Goal: Information Seeking & Learning: Learn about a topic

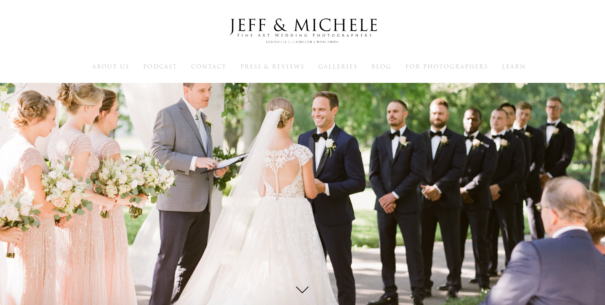
click at [153, 51] on h1 at bounding box center [303, 32] width 538 height 43
click at [343, 64] on span "Galleries" at bounding box center [337, 67] width 39 height 8
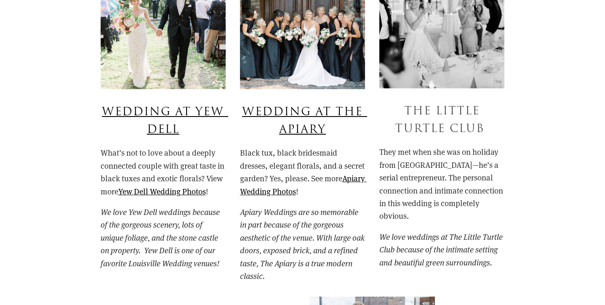
scroll to position [727, 0]
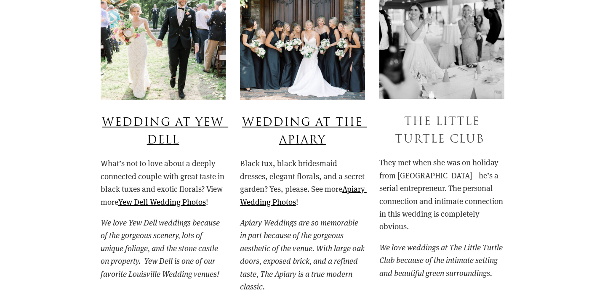
click at [437, 122] on link "The Little Turtle Club" at bounding box center [440, 131] width 90 height 34
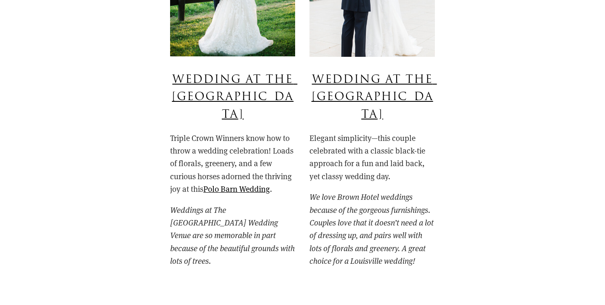
scroll to position [1107, 0]
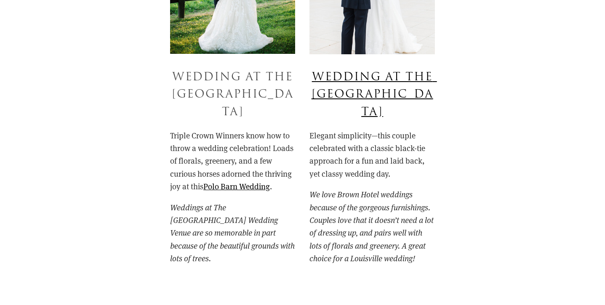
click at [245, 96] on link "Wedding at the Polo Barn" at bounding box center [234, 94] width 125 height 51
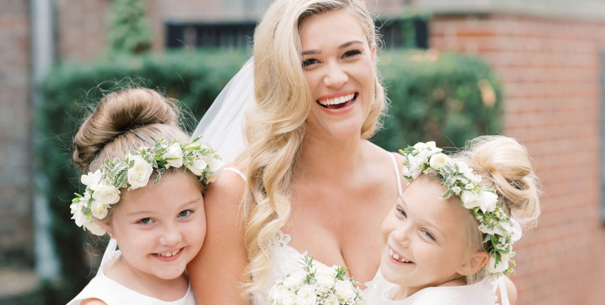
scroll to position [0, 0]
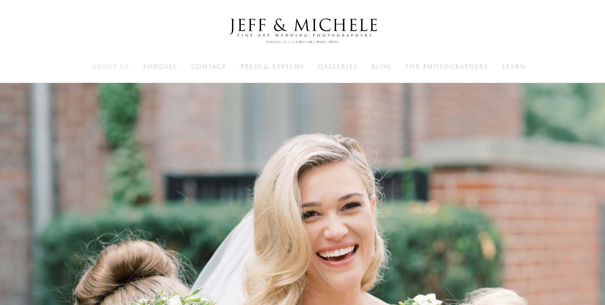
click at [110, 67] on span "About Us" at bounding box center [110, 67] width 37 height 8
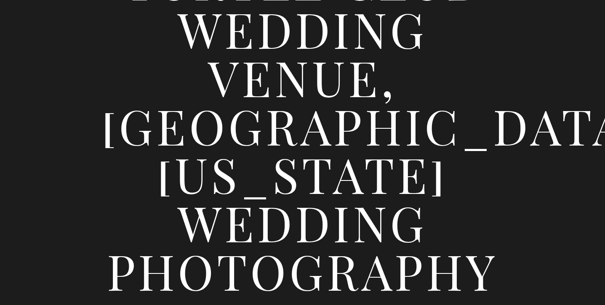
scroll to position [292, 0]
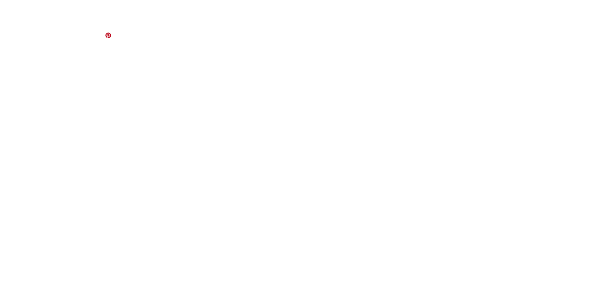
scroll to position [9505, 0]
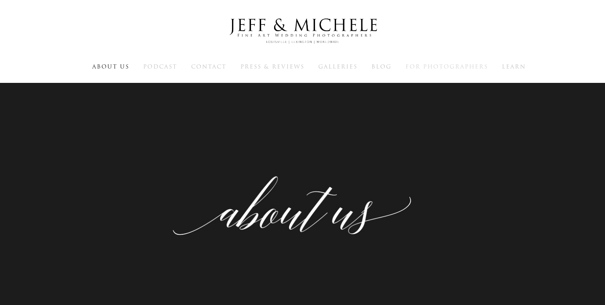
click at [422, 64] on span "For Photographers" at bounding box center [447, 67] width 83 height 8
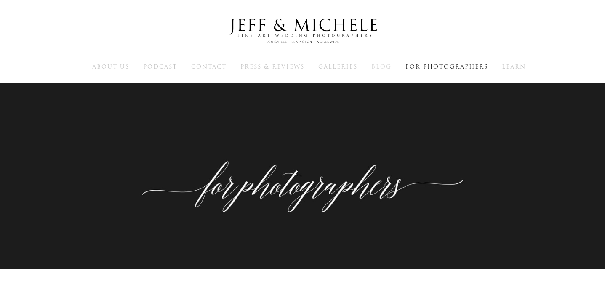
click at [374, 67] on span "Blog" at bounding box center [381, 67] width 20 height 8
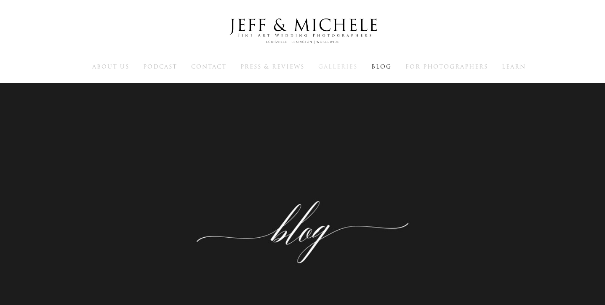
click at [344, 68] on span "Galleries" at bounding box center [337, 67] width 39 height 8
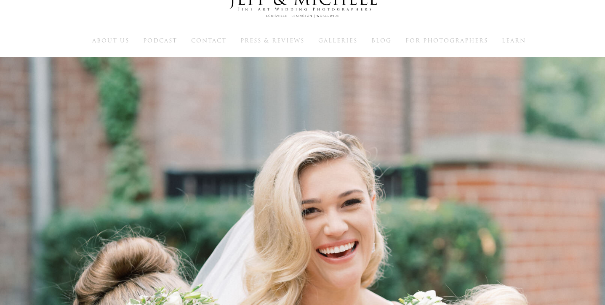
scroll to position [29, 0]
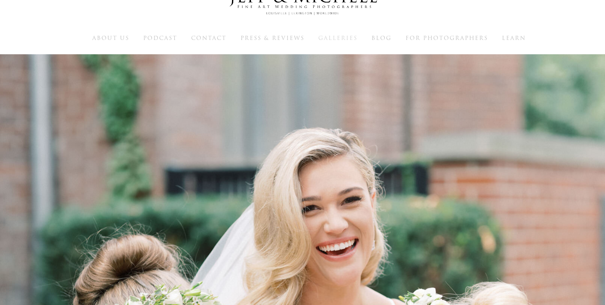
click at [334, 37] on span "Galleries" at bounding box center [337, 38] width 39 height 8
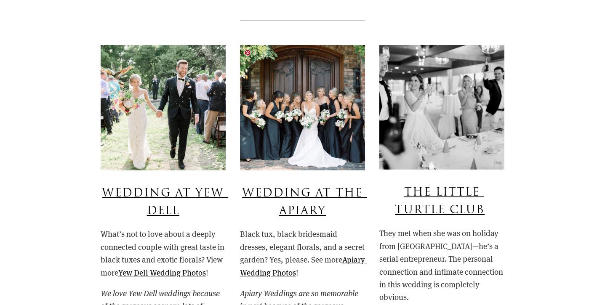
scroll to position [668, 0]
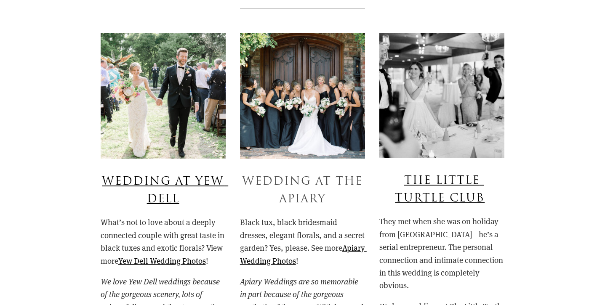
click at [299, 189] on link "Wedding At The Apiary" at bounding box center [304, 191] width 125 height 34
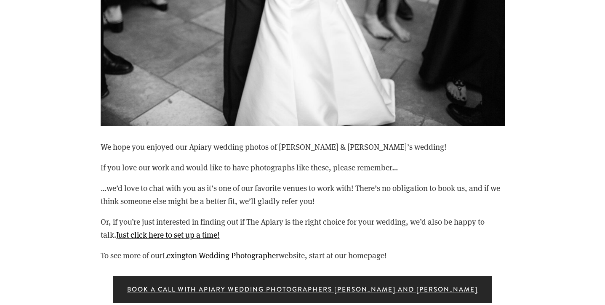
scroll to position [13463, 0]
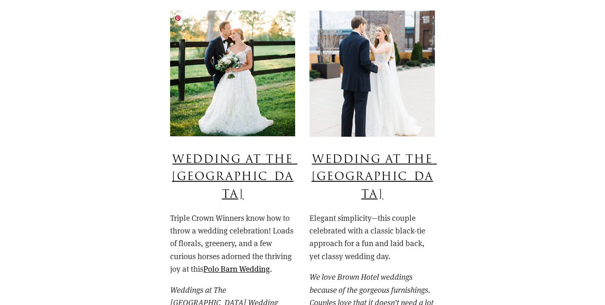
scroll to position [1032, 0]
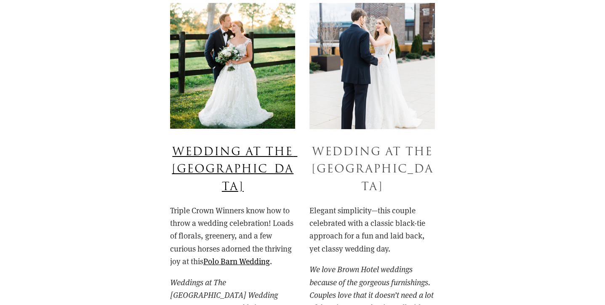
click at [358, 163] on link "Wedding at The Brown Hotel" at bounding box center [374, 169] width 125 height 51
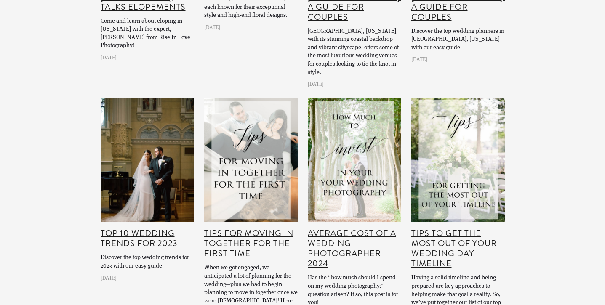
scroll to position [19859, 0]
